Goal: Information Seeking & Learning: Learn about a topic

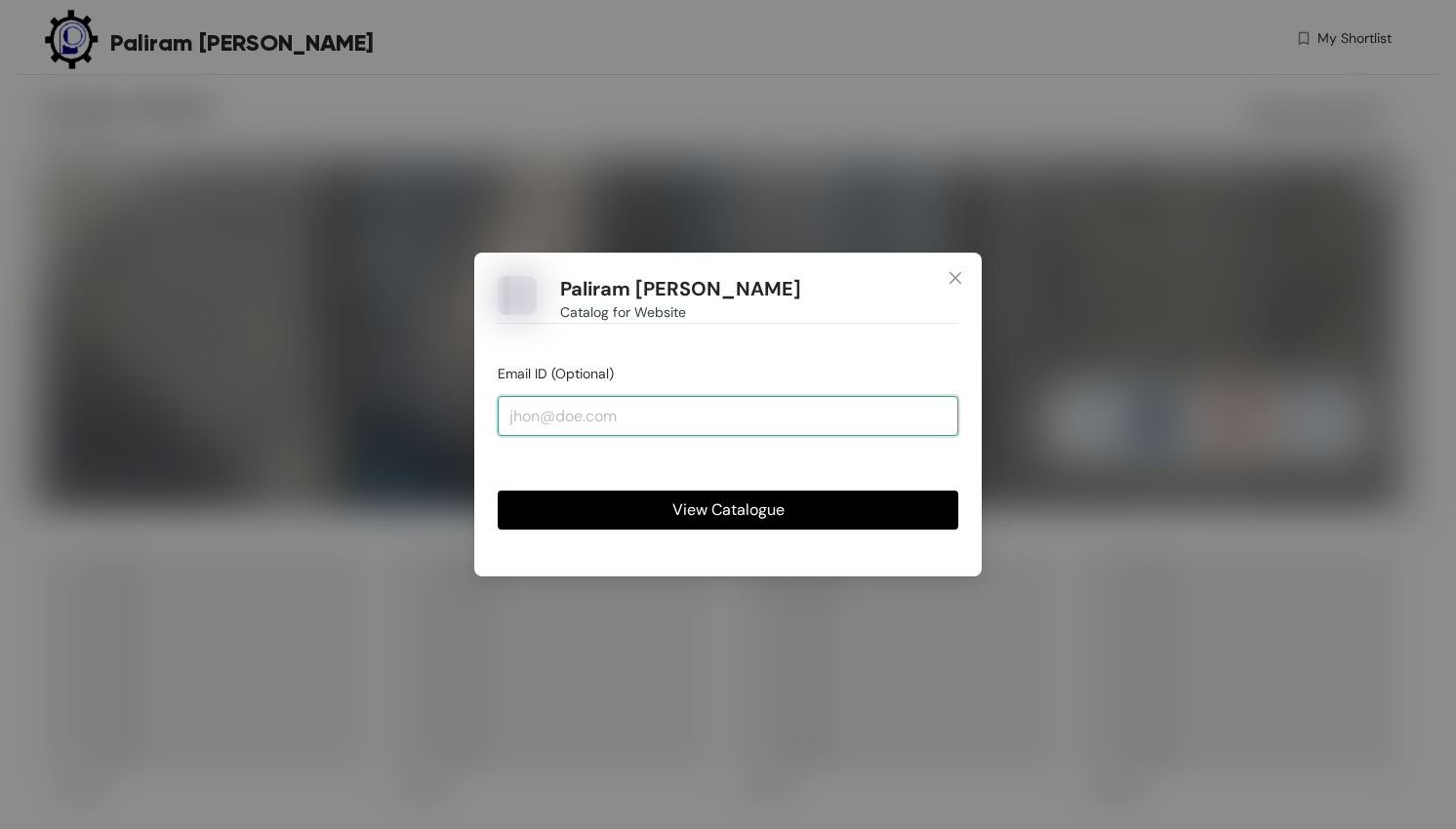
click at [747, 425] on input "email" at bounding box center [728, 415] width 461 height 39
type input "[EMAIL_ADDRESS][DOMAIN_NAME]"
click at [752, 515] on span "View Catalogue" at bounding box center [728, 509] width 112 height 24
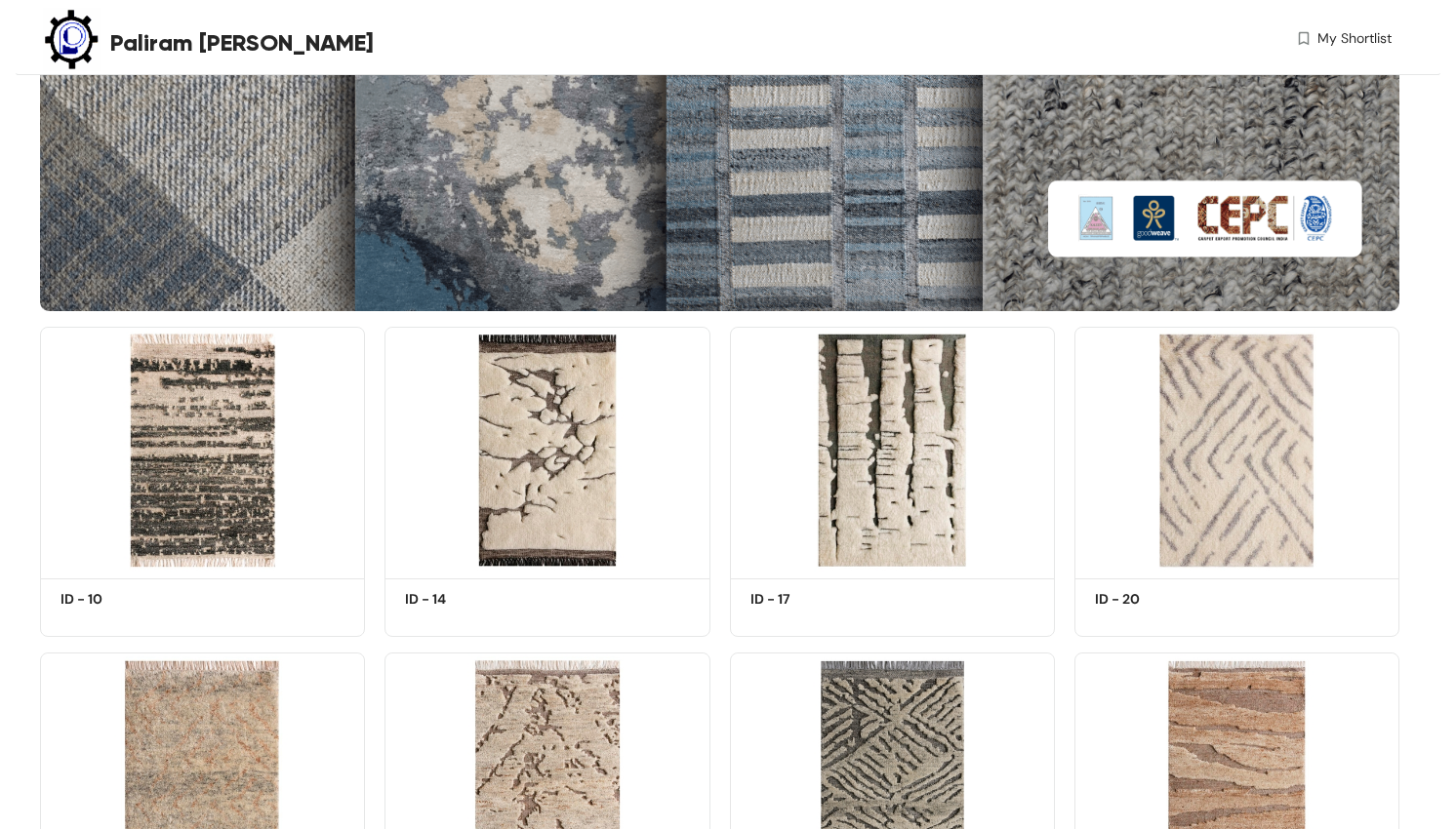
scroll to position [206, 0]
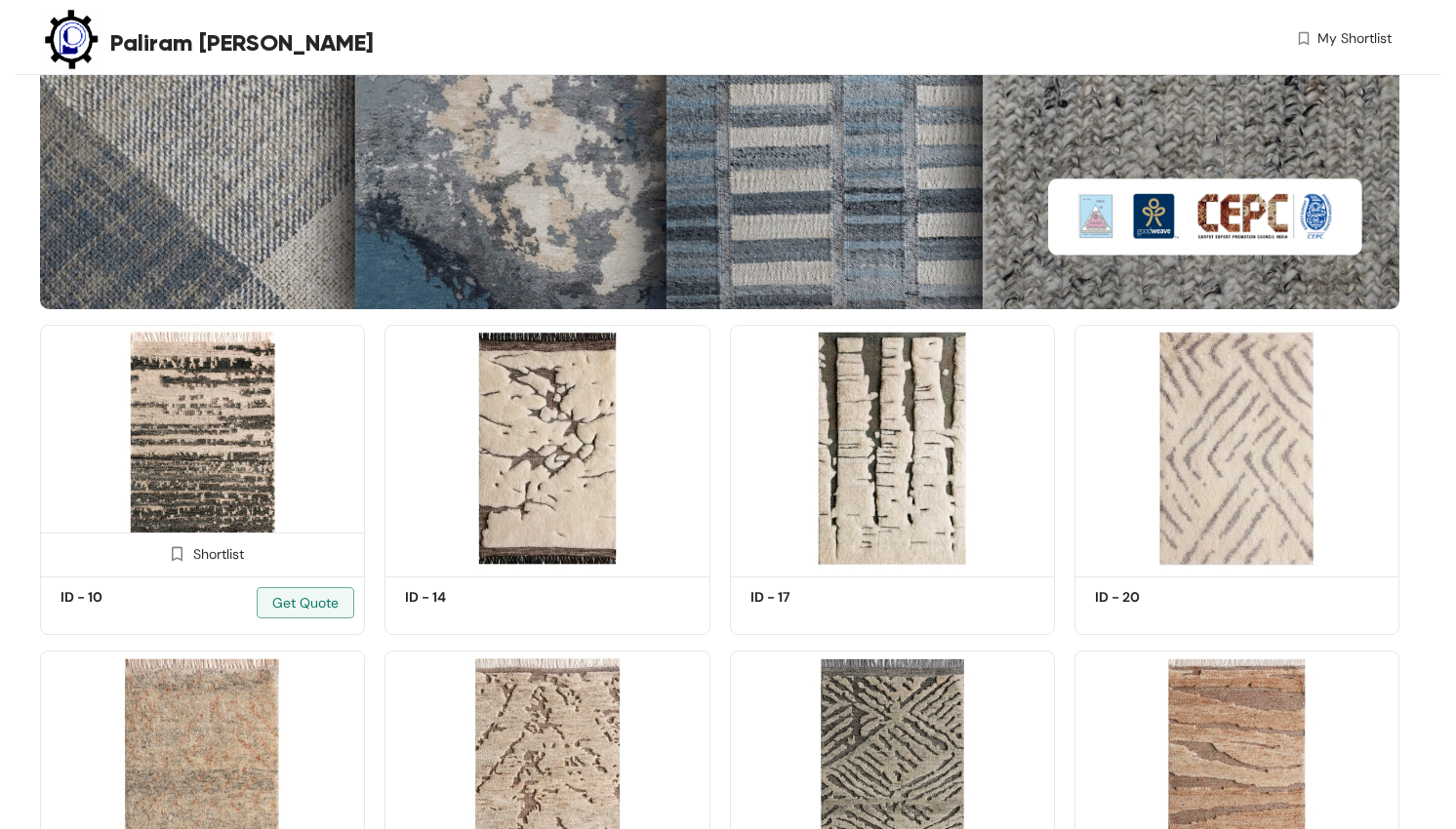
click at [252, 424] on img at bounding box center [202, 447] width 325 height 245
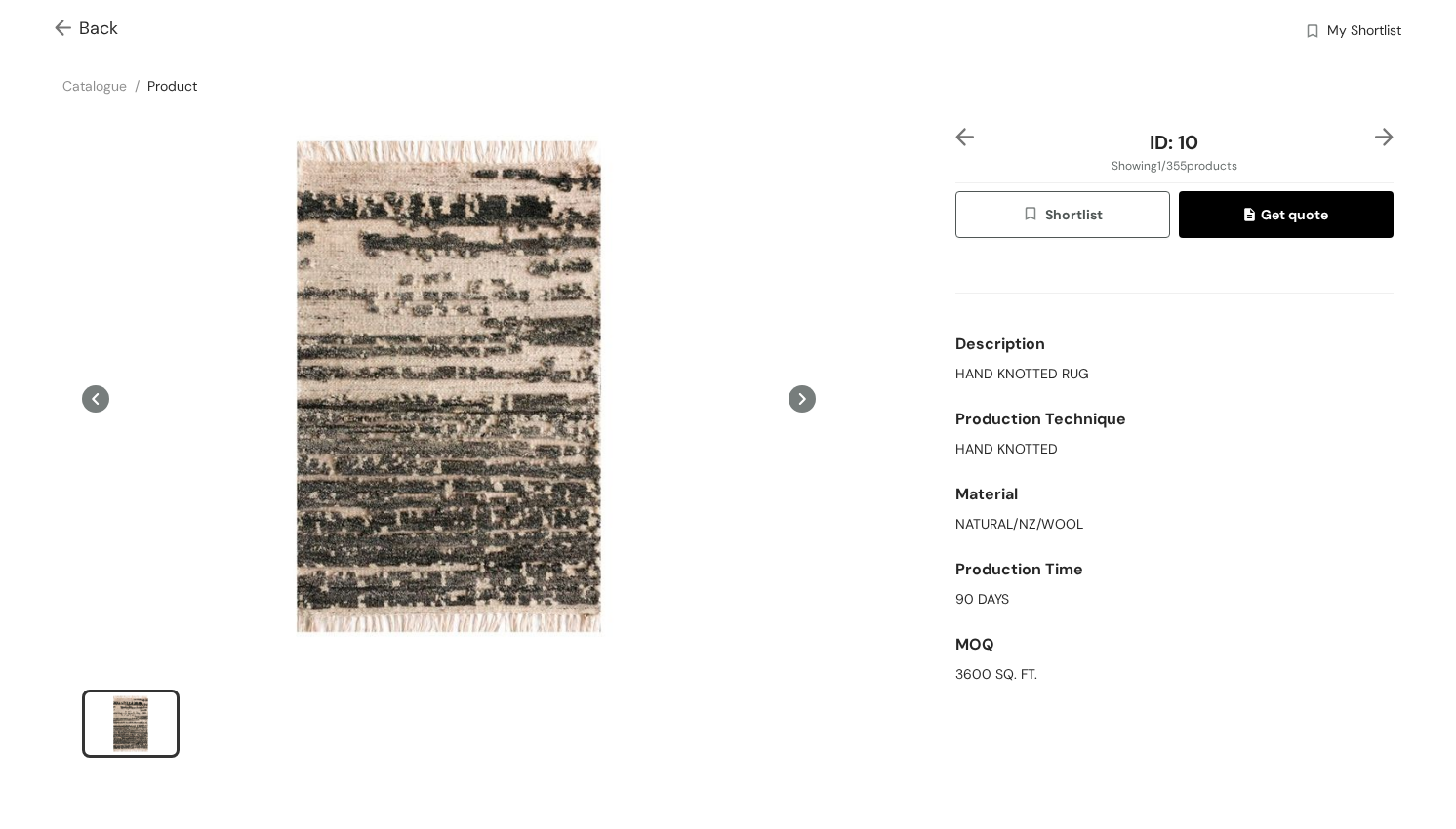
click at [806, 400] on icon at bounding box center [802, 399] width 27 height 27
click at [71, 26] on img at bounding box center [66, 29] width 24 height 20
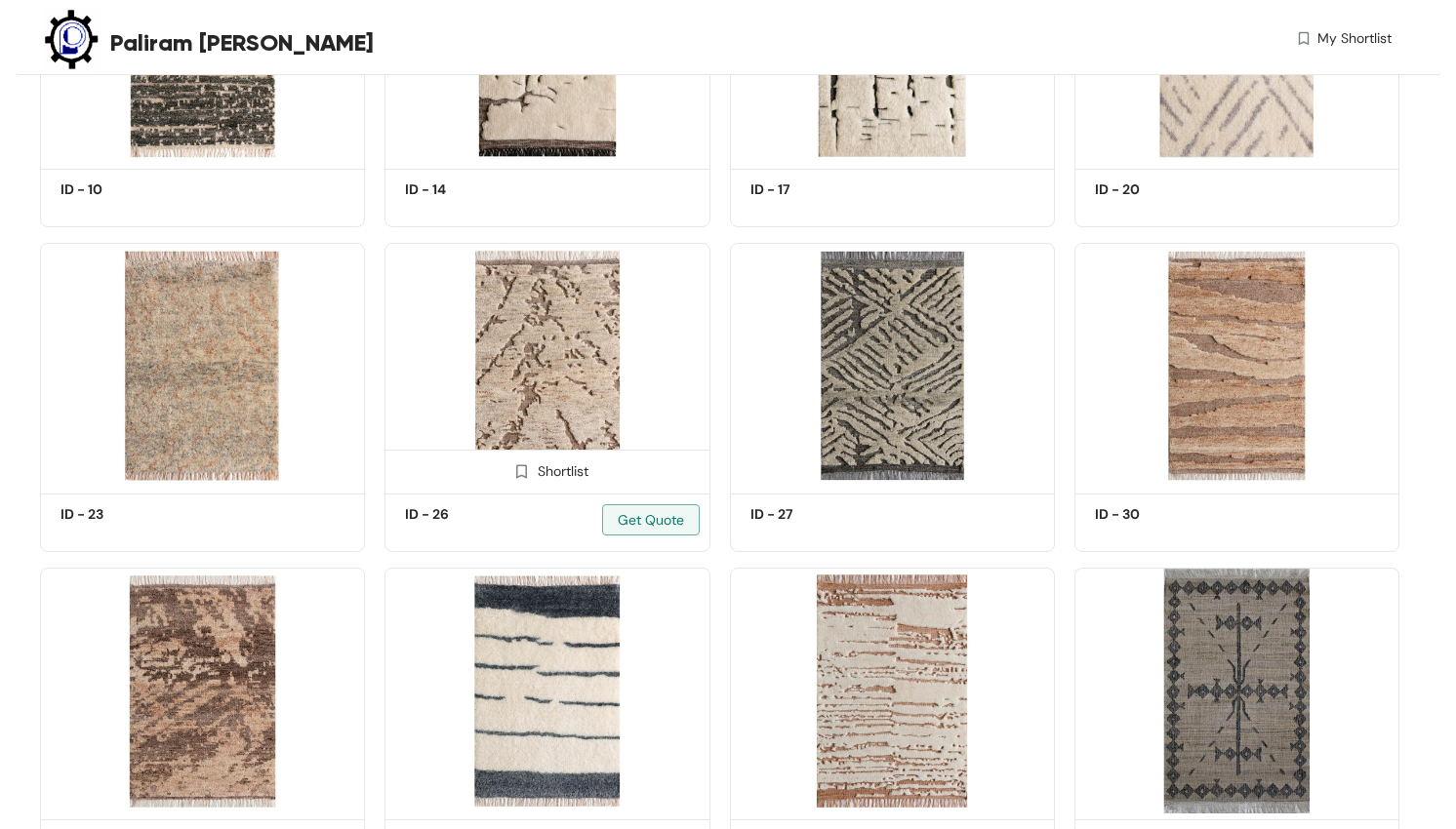
scroll to position [559, 0]
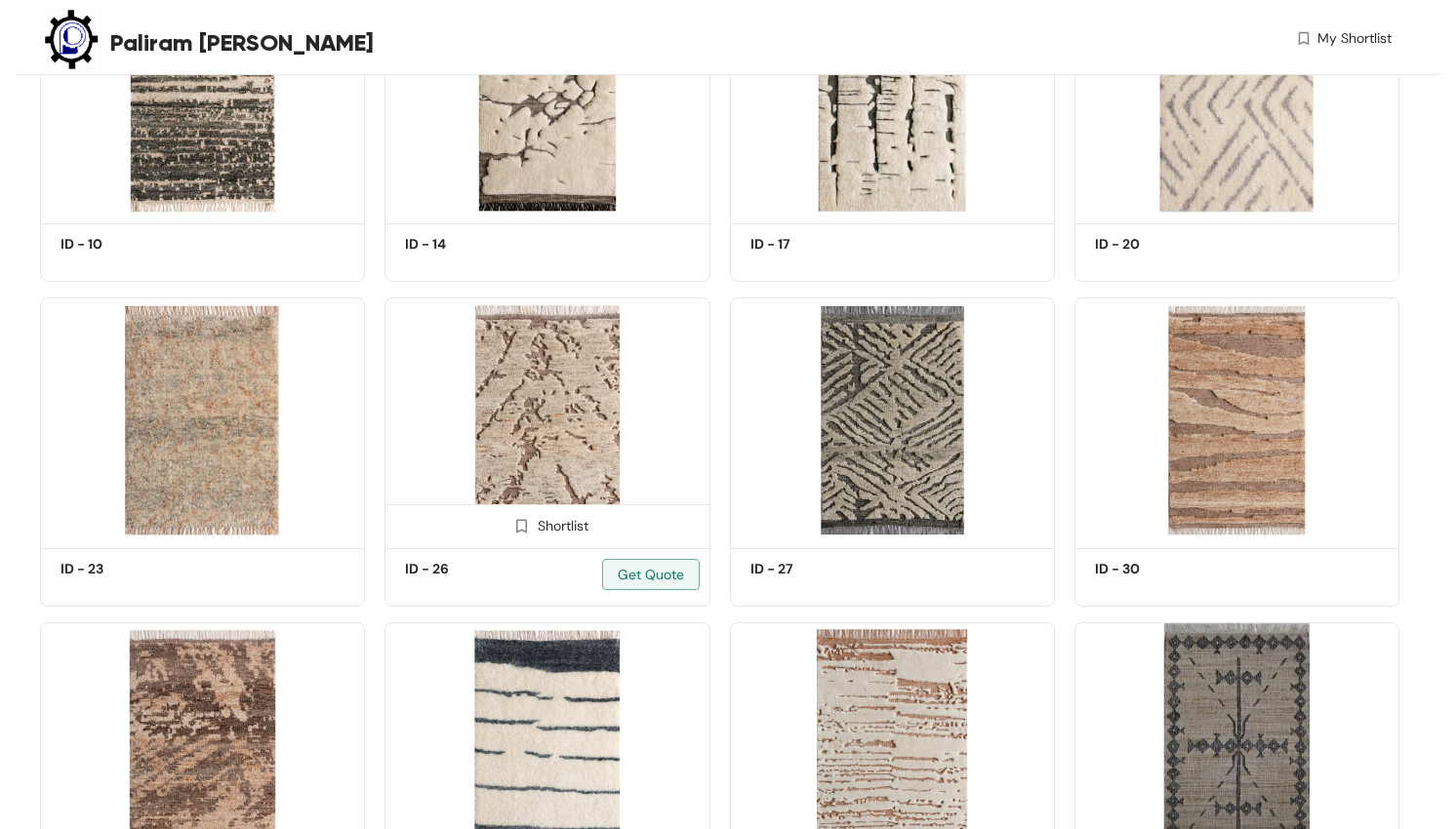
click at [590, 349] on img at bounding box center [546, 419] width 325 height 245
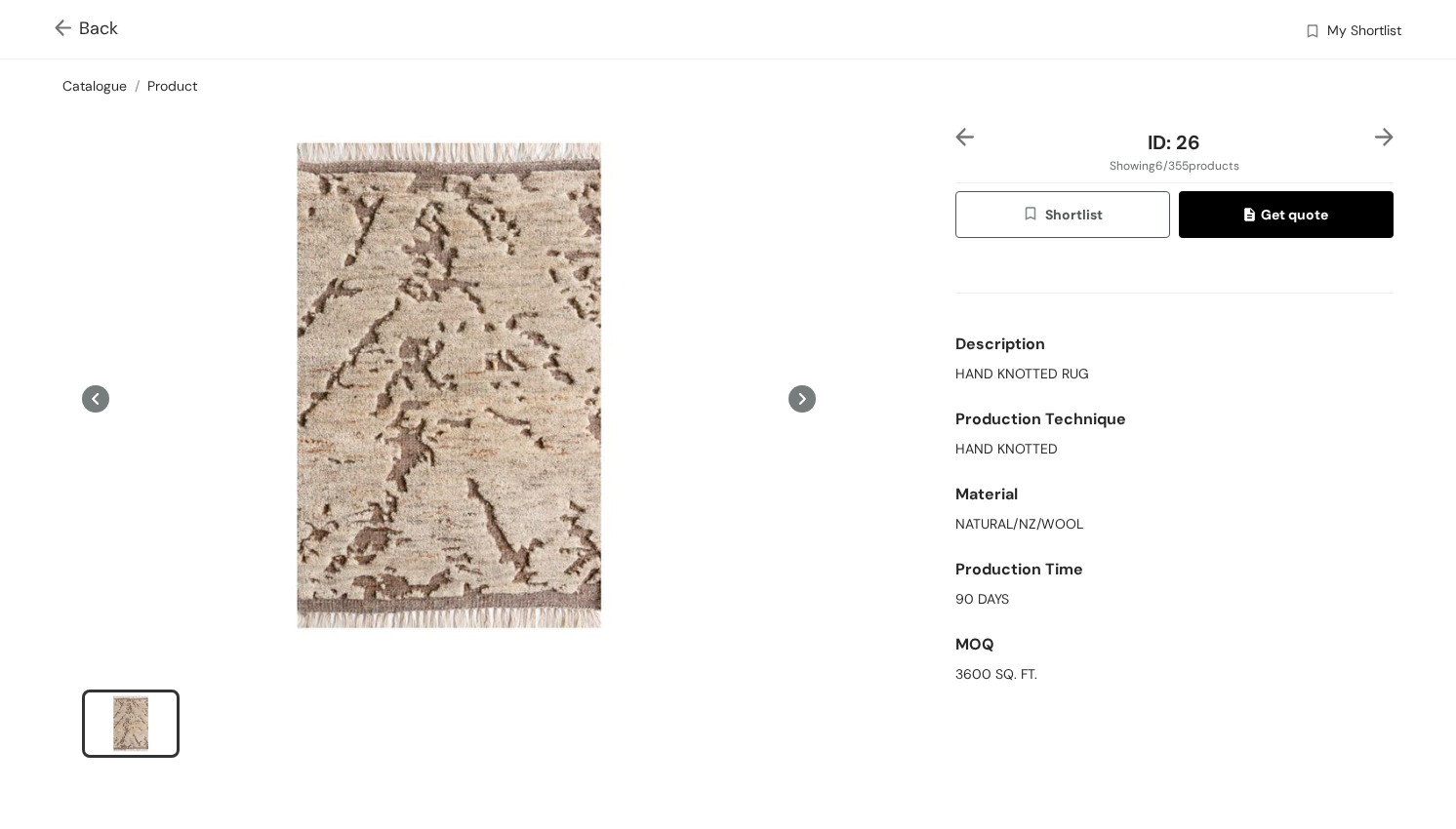
click at [103, 91] on link "Catalogue" at bounding box center [95, 86] width 64 height 18
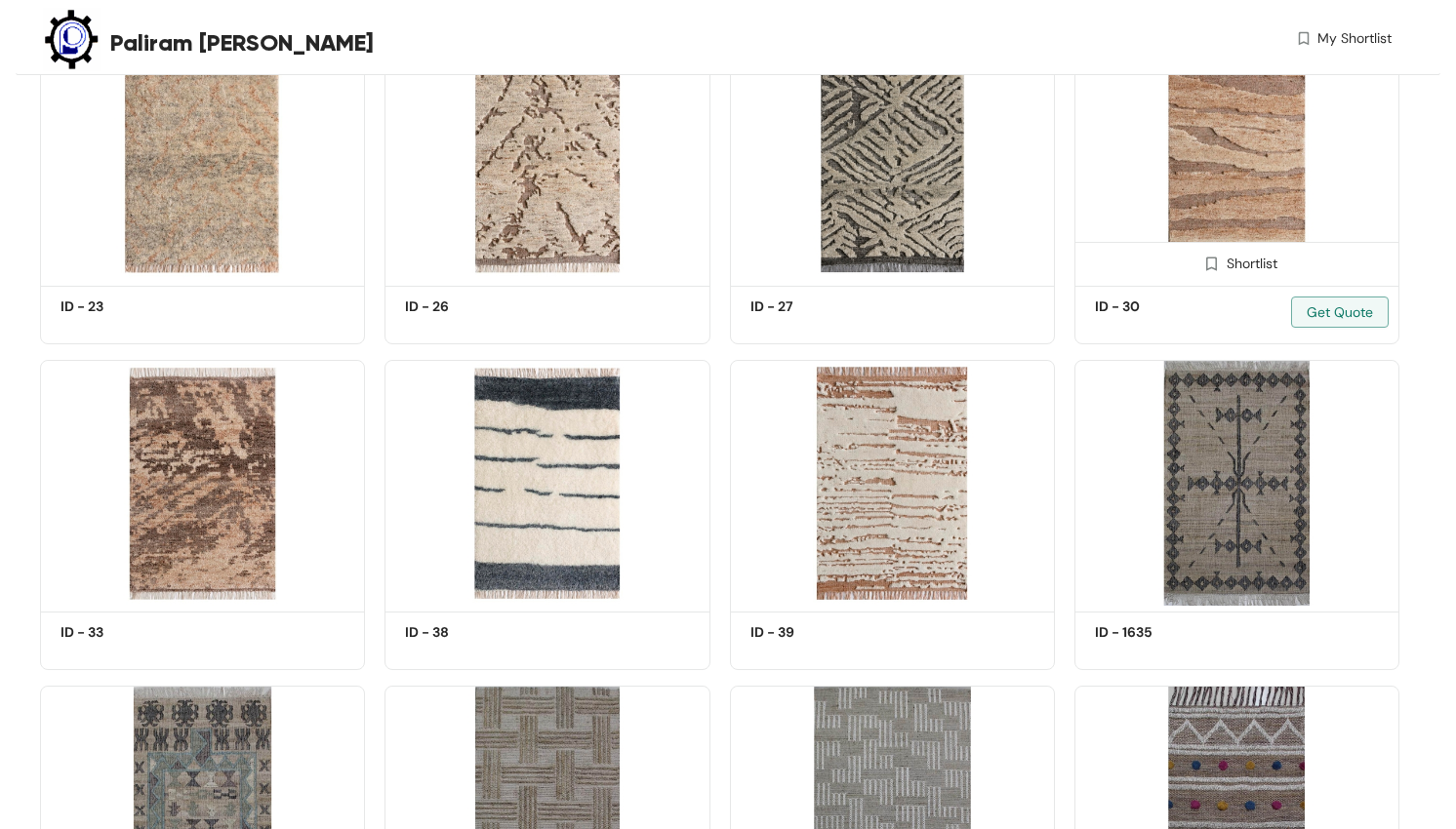
scroll to position [703, 0]
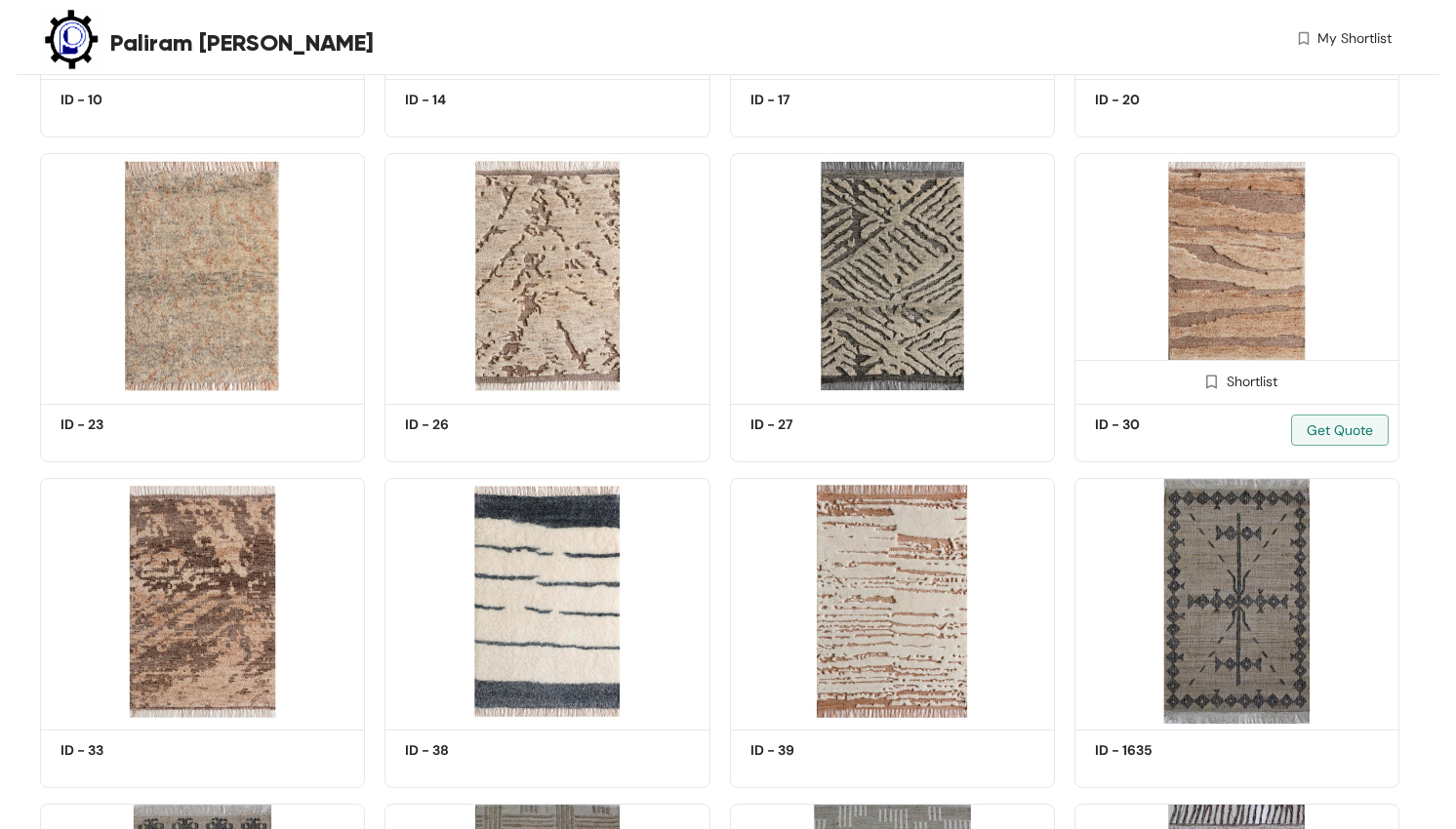
click at [1243, 228] on img at bounding box center [1236, 275] width 325 height 245
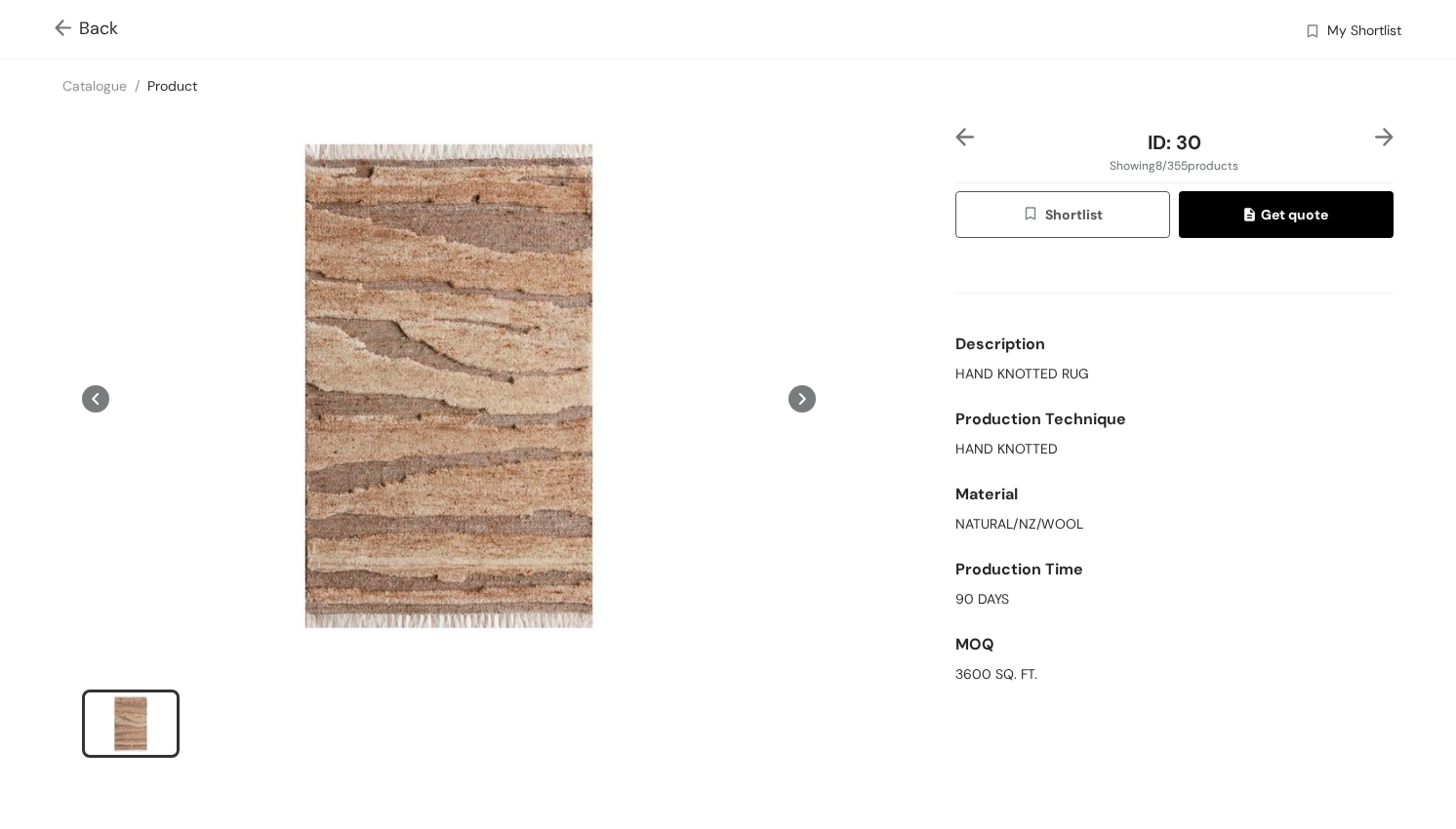
click at [1053, 661] on div "MOQ" at bounding box center [1174, 645] width 438 height 39
click at [80, 85] on link "Catalogue" at bounding box center [95, 86] width 64 height 18
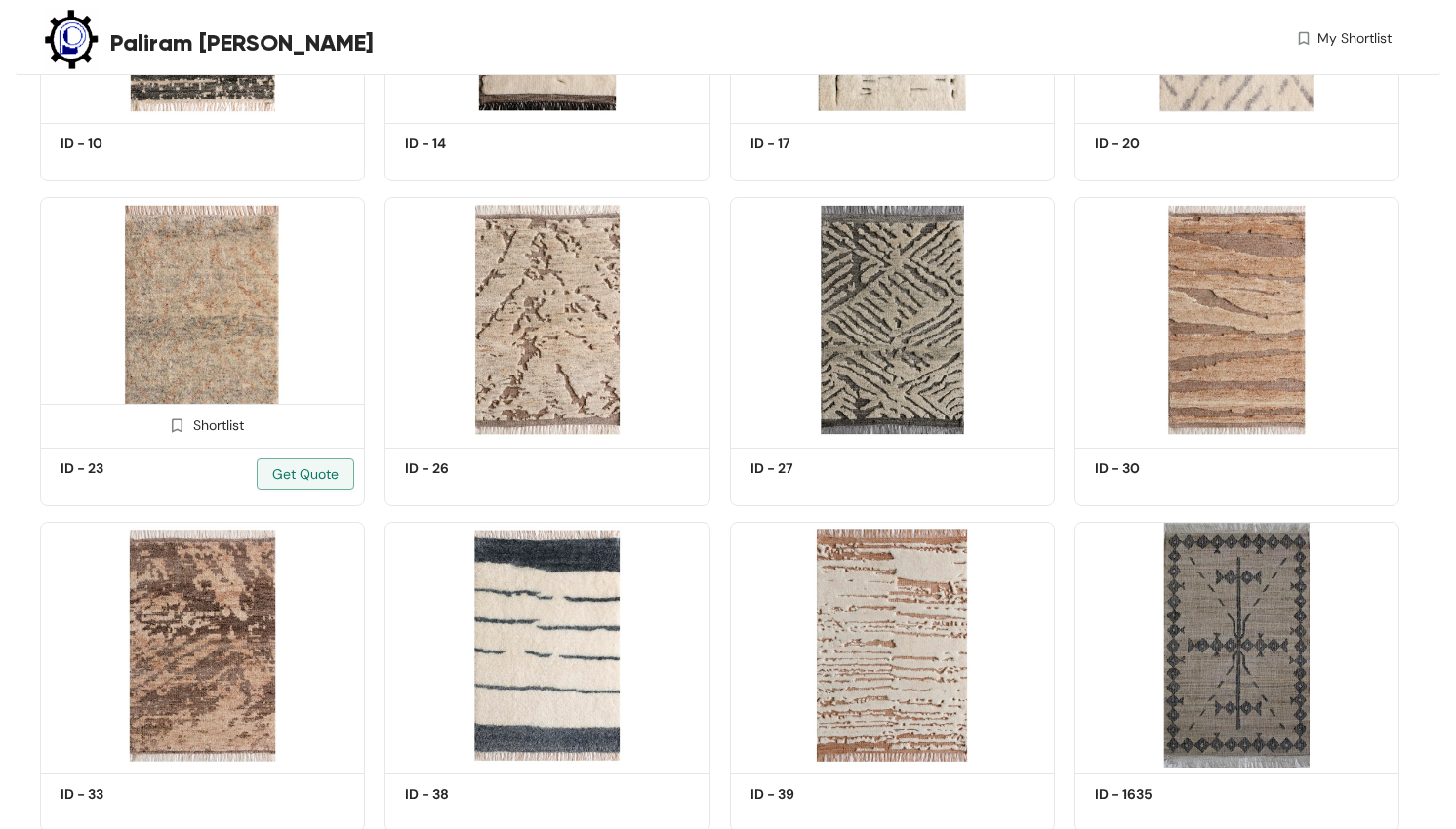
scroll to position [681, 0]
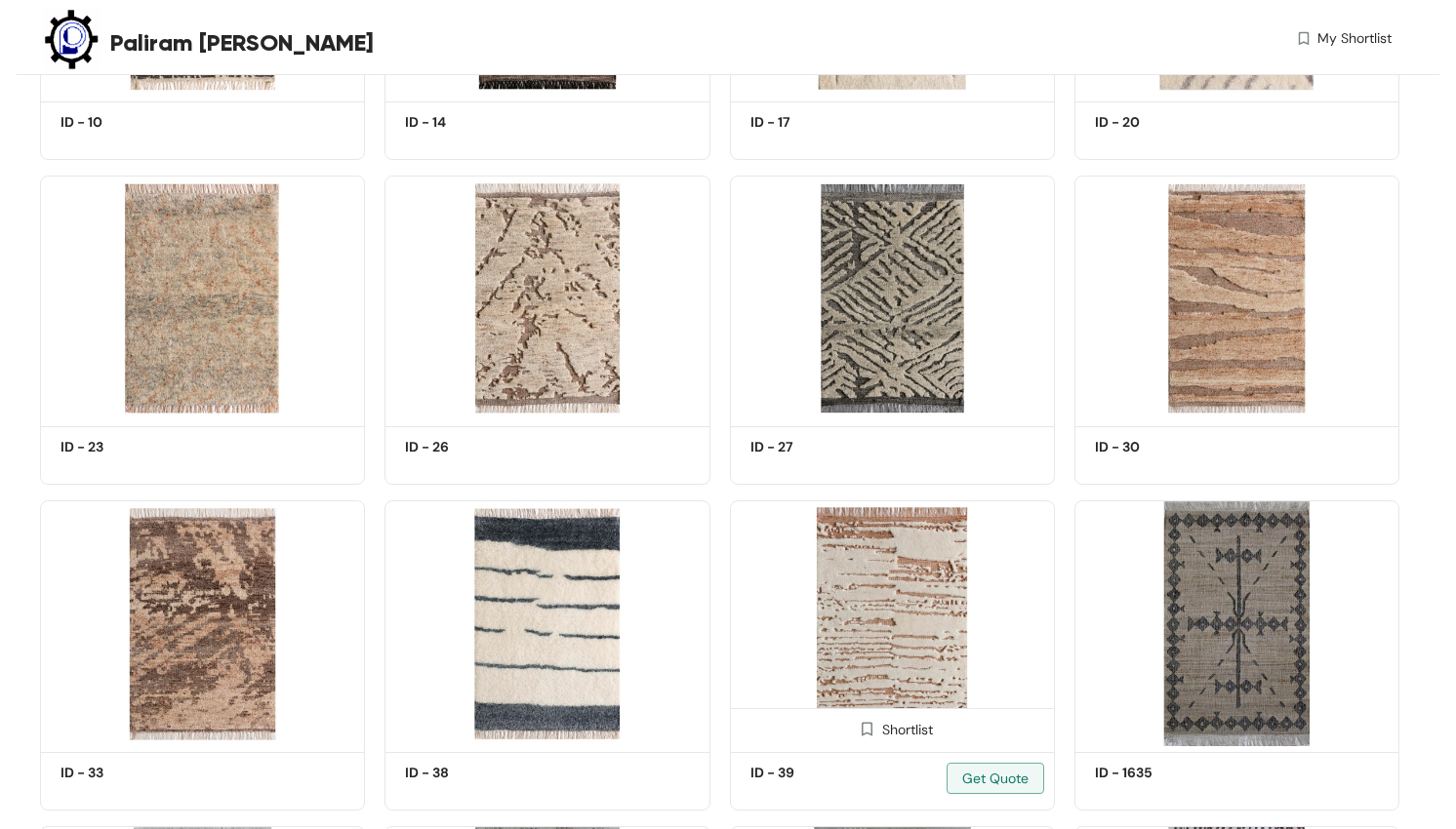
click at [918, 570] on img at bounding box center [892, 622] width 325 height 245
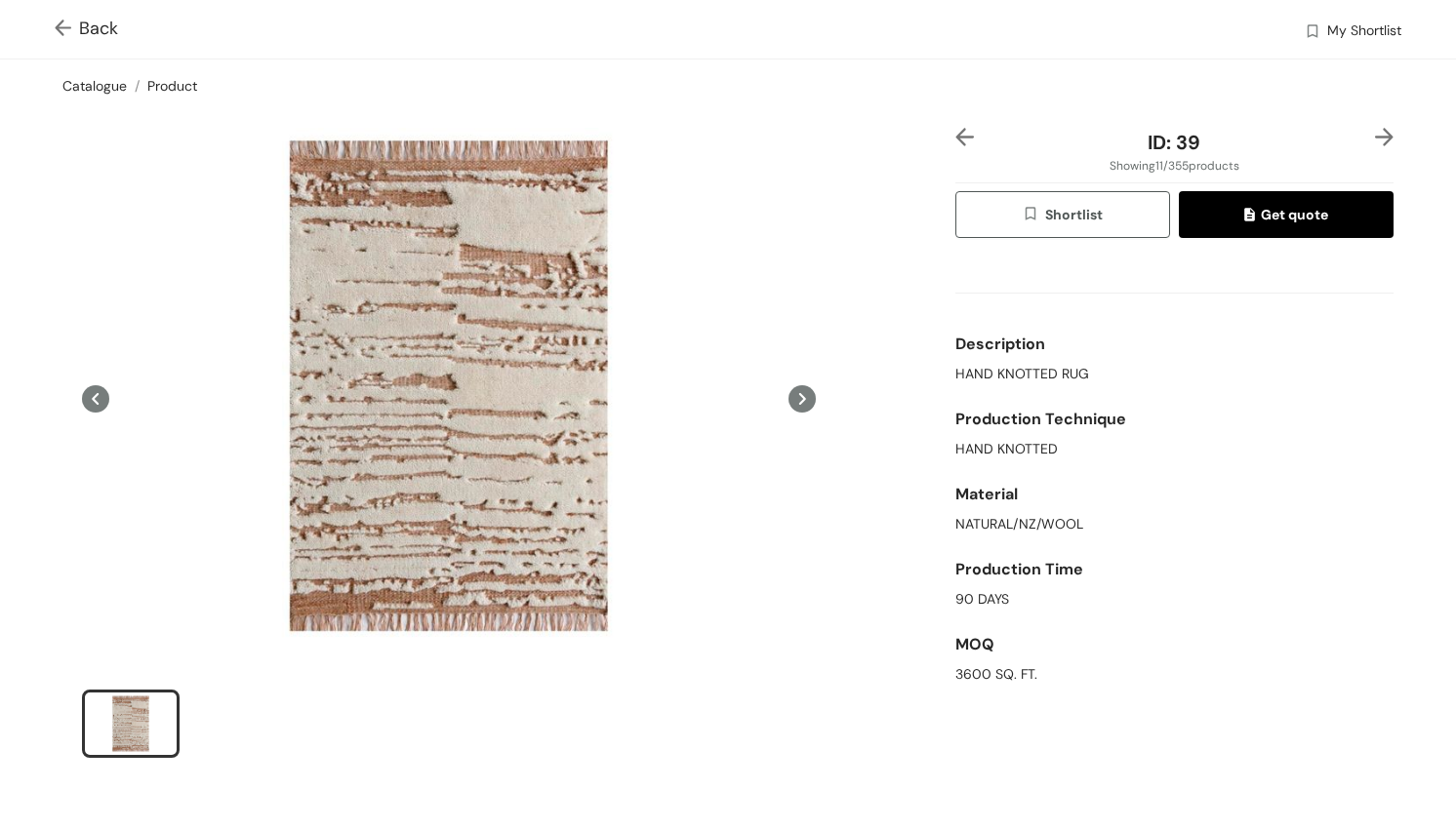
click at [86, 94] on link "Catalogue" at bounding box center [95, 86] width 64 height 18
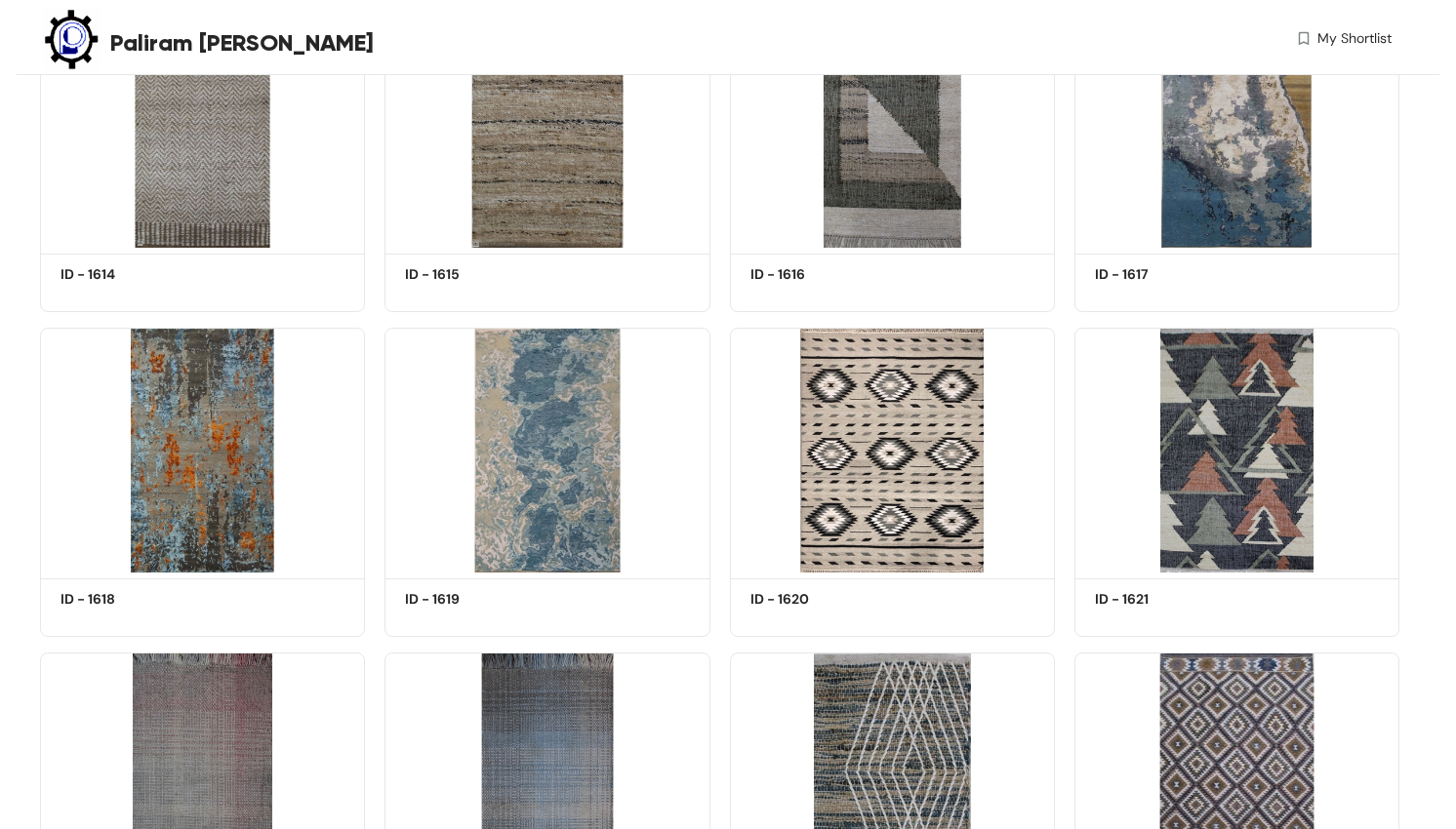
scroll to position [13129, 0]
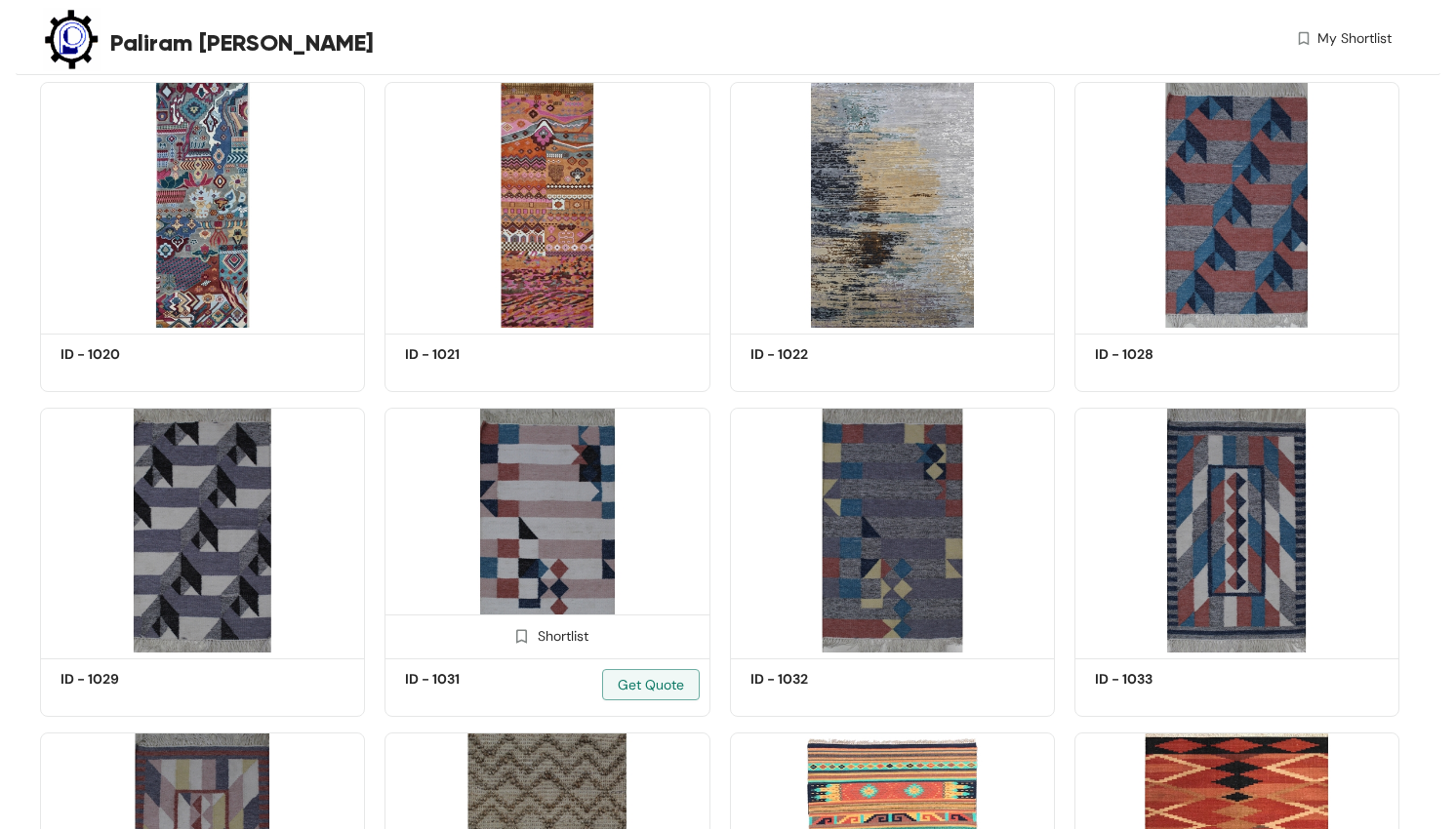
click at [679, 626] on img at bounding box center [546, 530] width 325 height 245
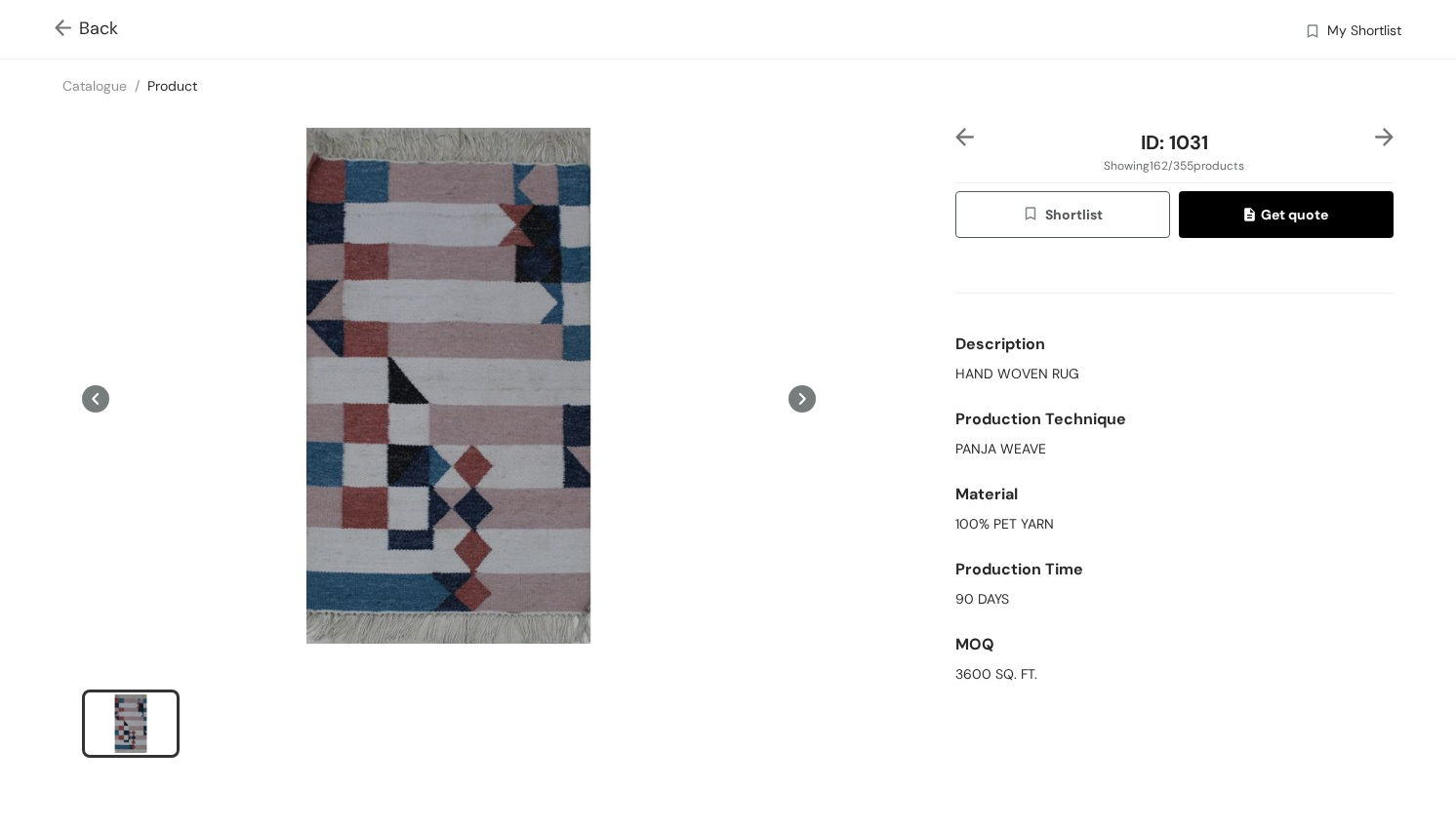
click at [68, 24] on img at bounding box center [66, 29] width 24 height 20
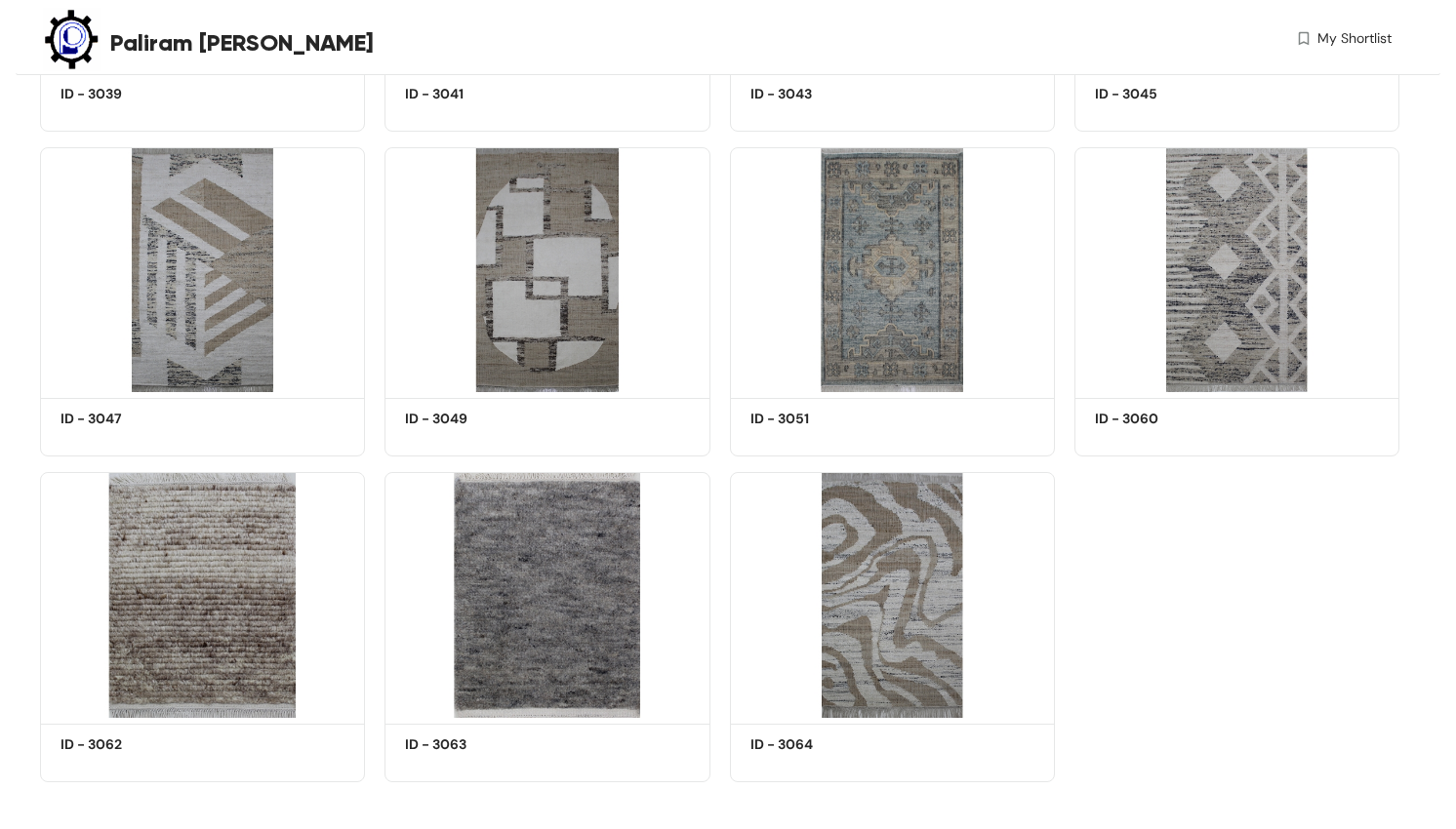
scroll to position [28731, 0]
